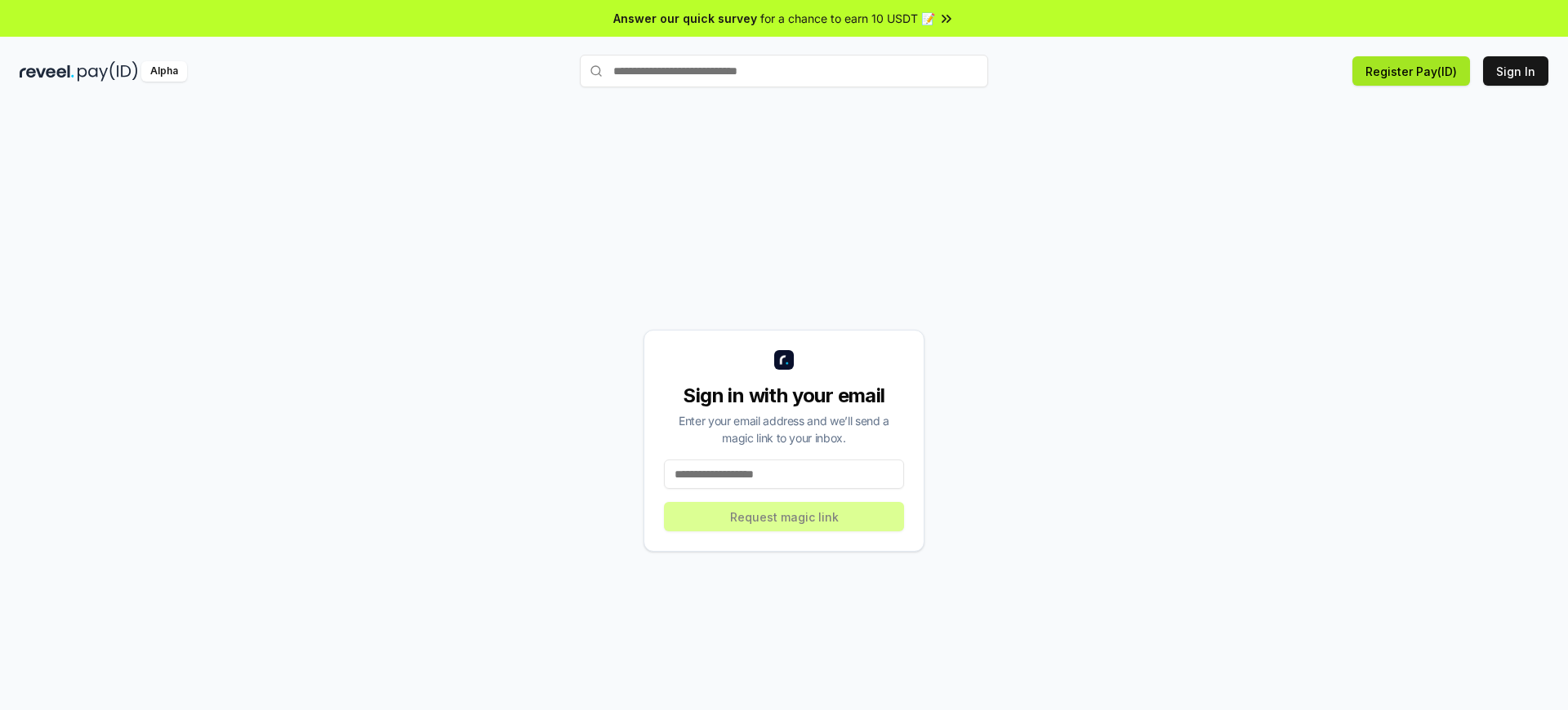
click at [1414, 71] on button "Register Pay(ID)" at bounding box center [1410, 71] width 117 height 30
